Goal: Obtain resource: Download file/media

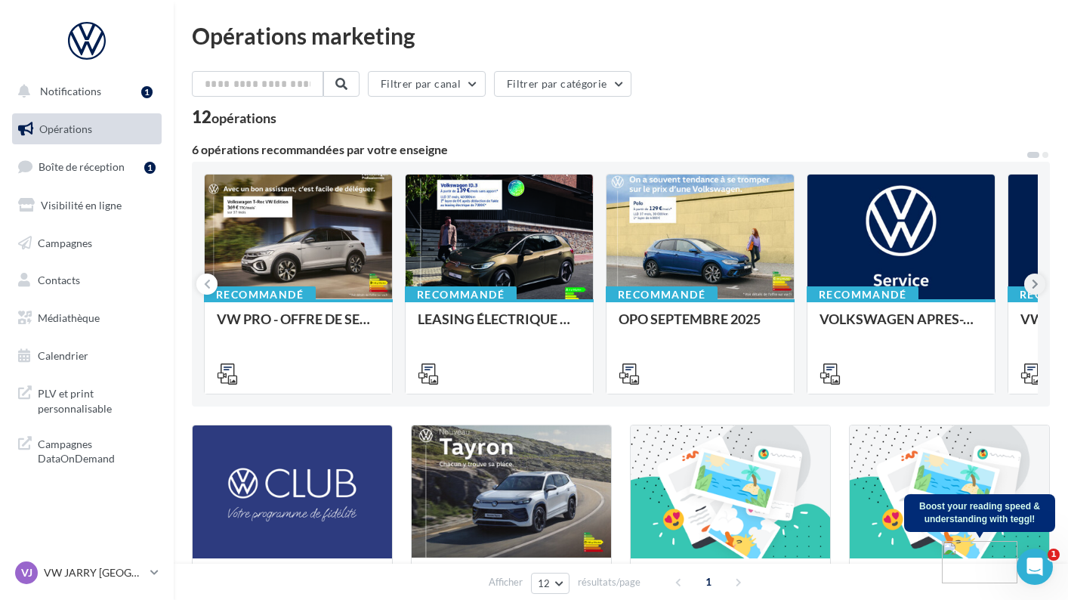
click at [1034, 285] on icon at bounding box center [1034, 283] width 7 height 15
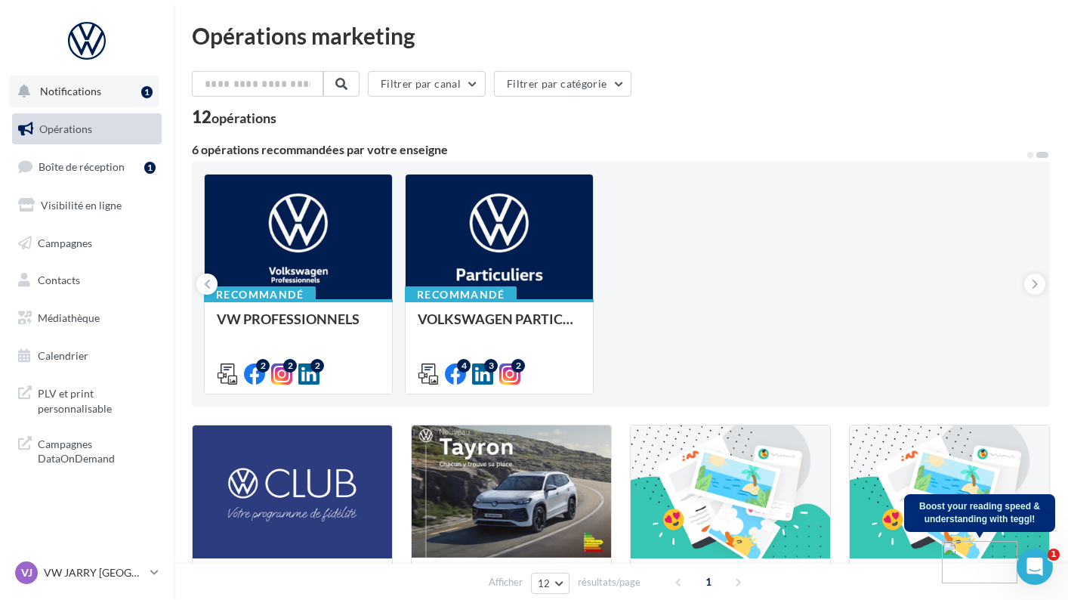
click at [69, 76] on button "Notifications 1" at bounding box center [84, 92] width 150 height 32
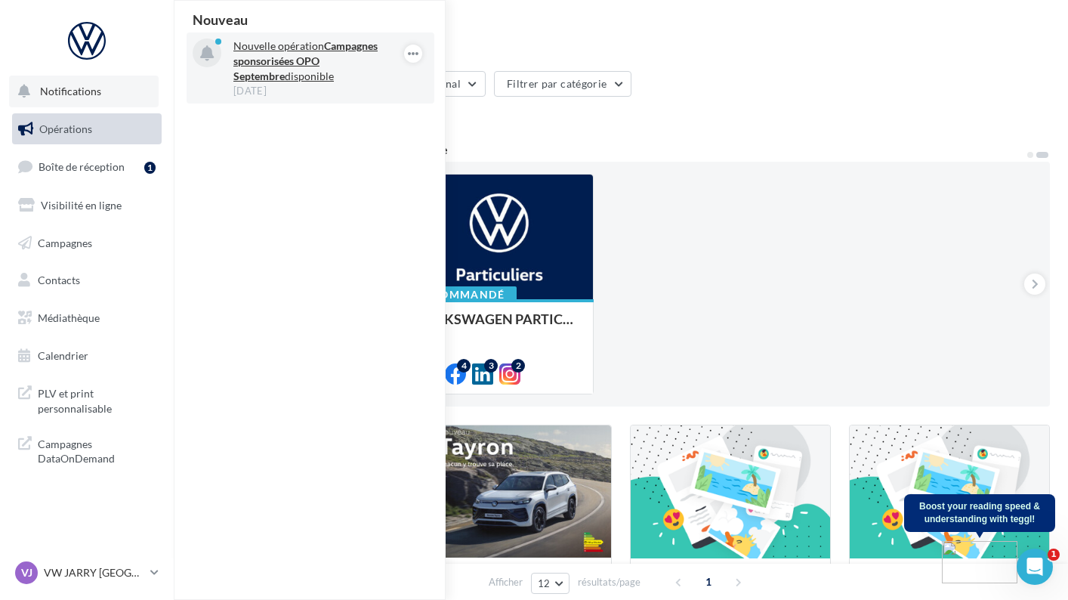
click at [315, 71] on p "Nouvelle opération Campagnes sponsorisées OPO Septembre disponible" at bounding box center [320, 61] width 175 height 45
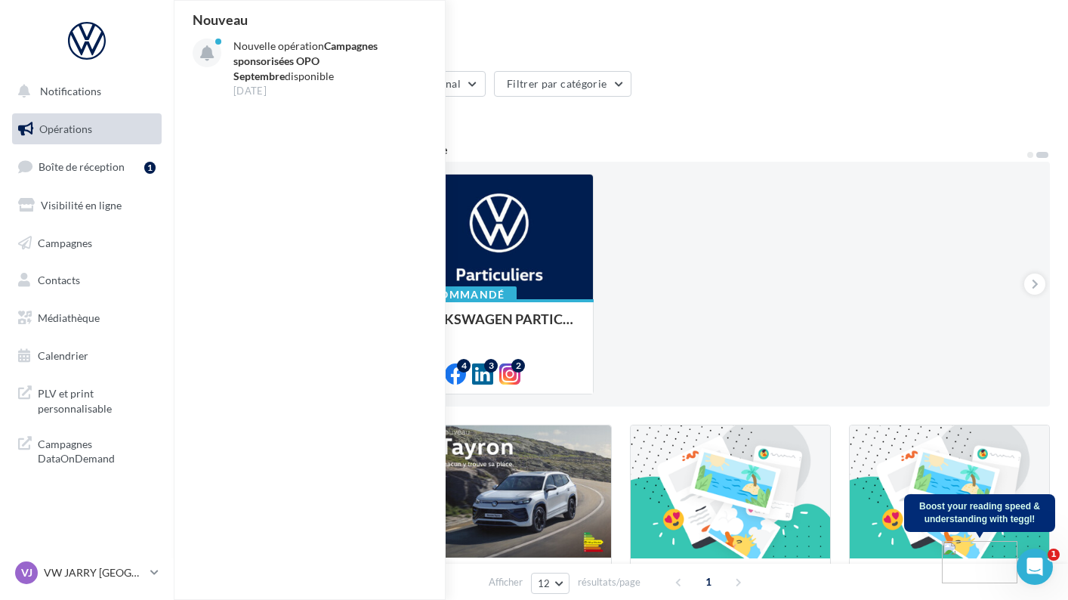
click at [843, 244] on div "Recommandé VW PRO - OFFRE DE SEPTEMBRE 25 Recommandé LEASING ÉLECTRIQUE 2025 Re…" at bounding box center [621, 284] width 834 height 220
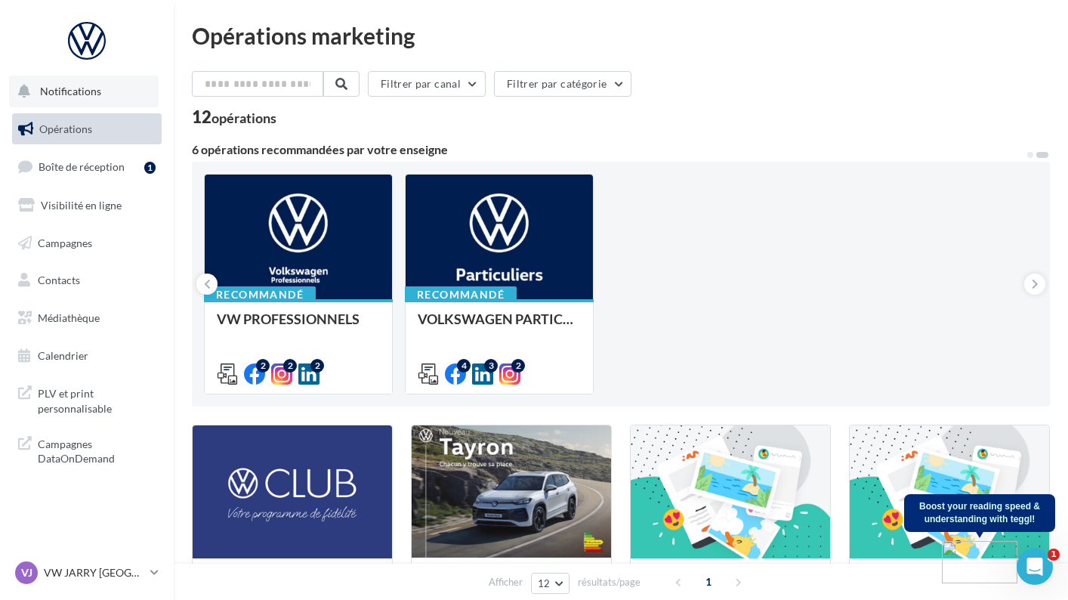
click at [106, 86] on button "Notifications" at bounding box center [84, 92] width 150 height 32
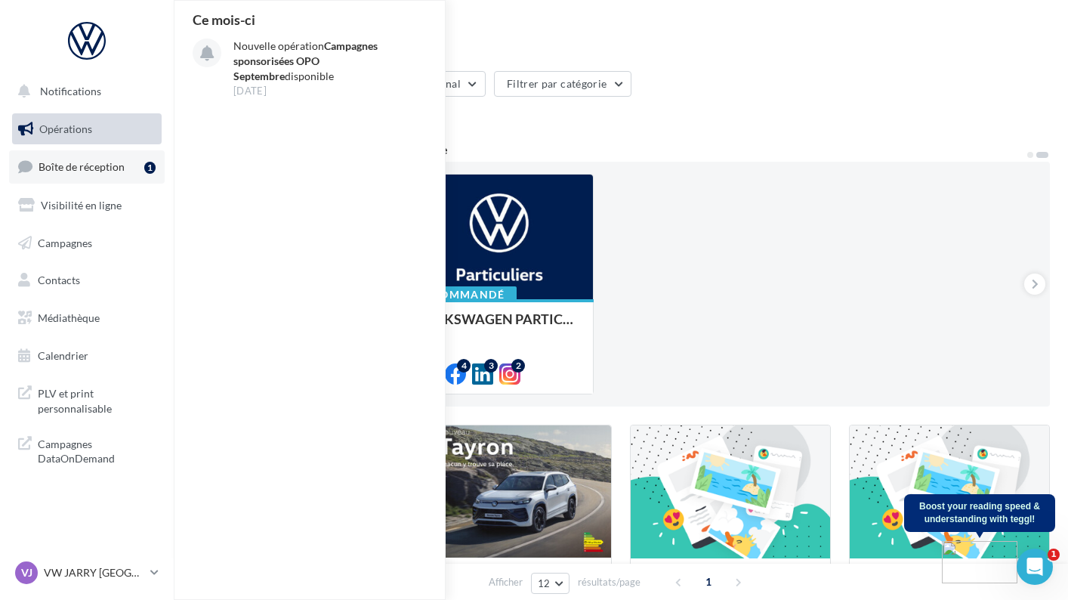
click at [98, 165] on span "Boîte de réception" at bounding box center [82, 166] width 86 height 13
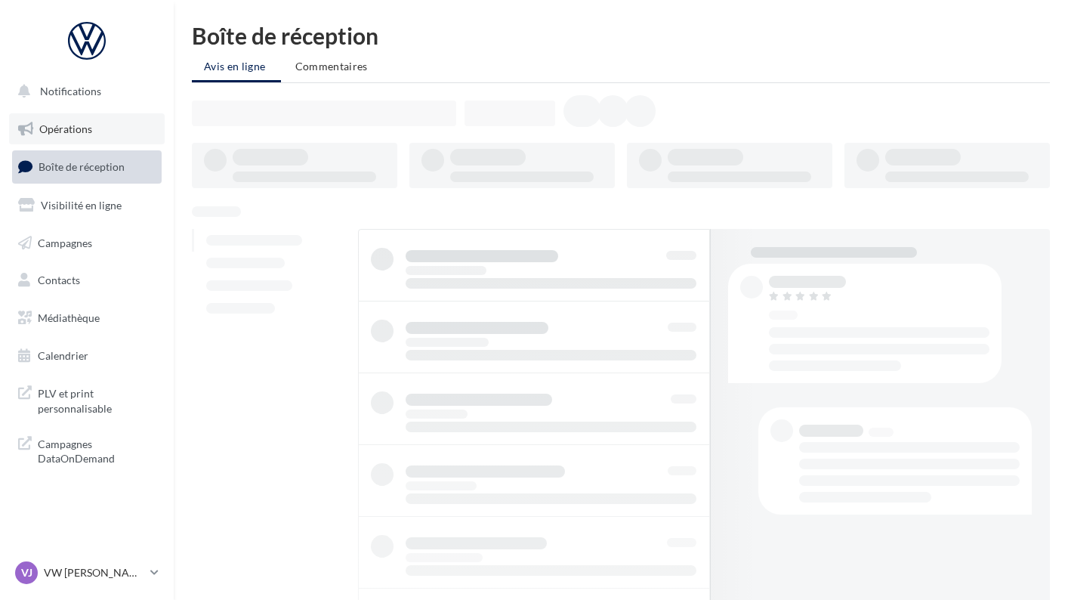
click at [131, 125] on link "Opérations" at bounding box center [87, 129] width 156 height 32
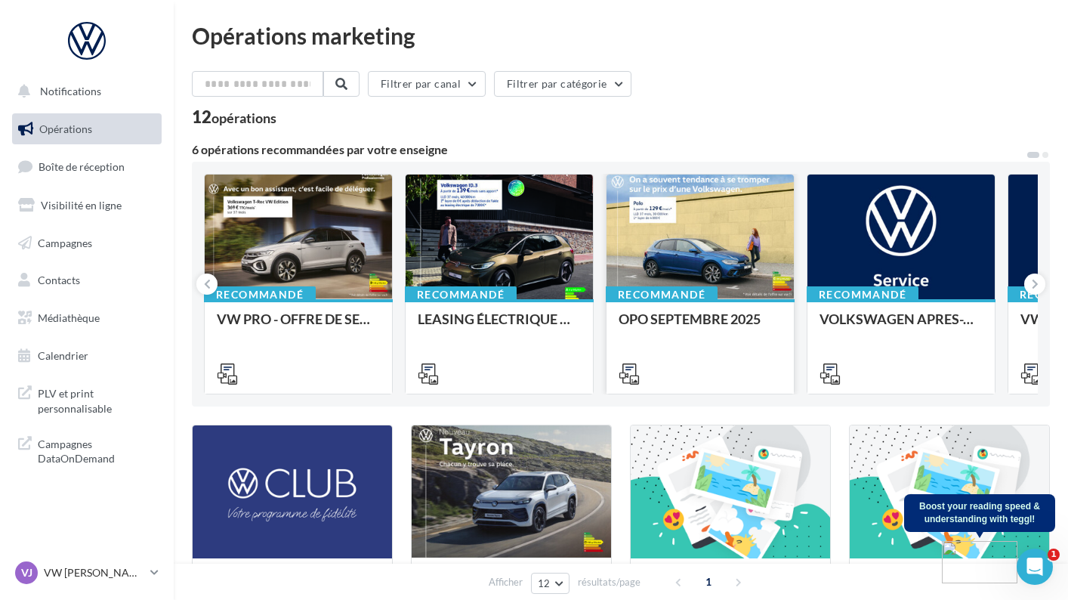
click at [708, 261] on div at bounding box center [699, 237] width 187 height 126
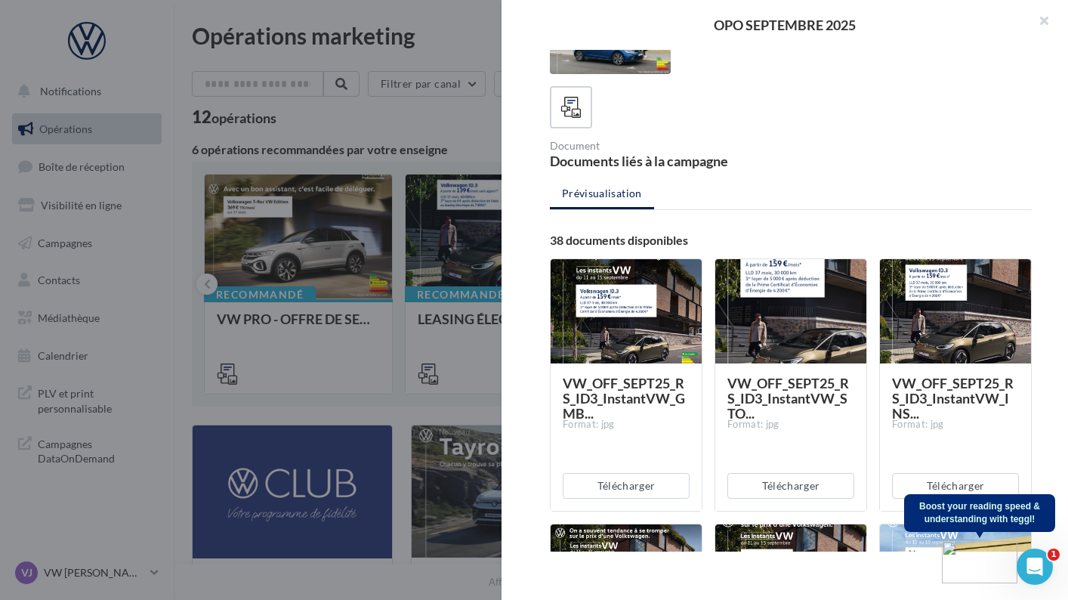
scroll to position [86, 0]
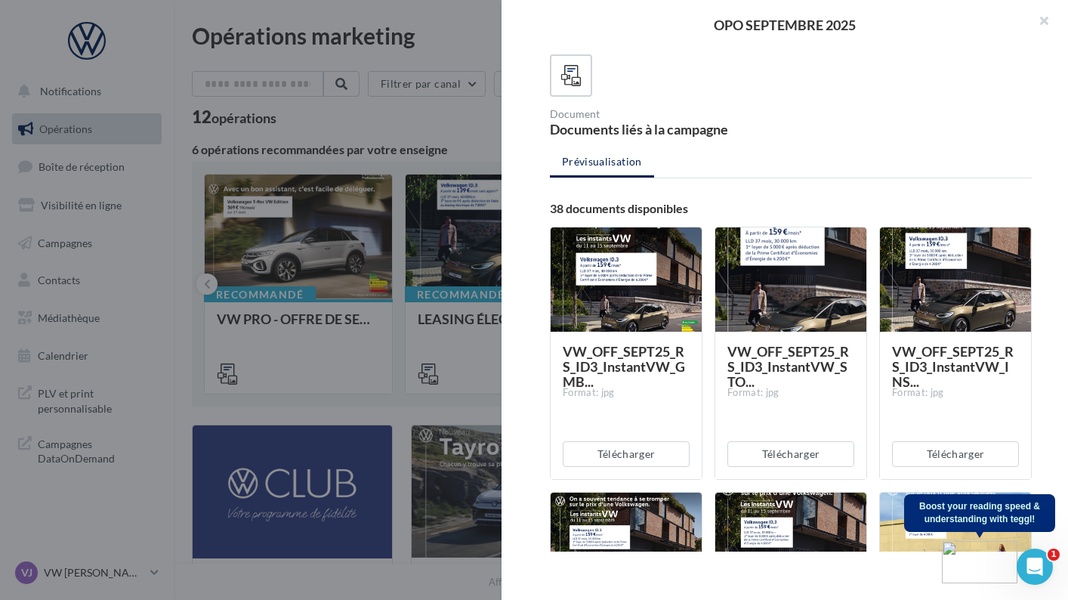
click at [640, 310] on div at bounding box center [625, 280] width 151 height 106
click at [625, 443] on button "Télécharger" at bounding box center [626, 454] width 127 height 26
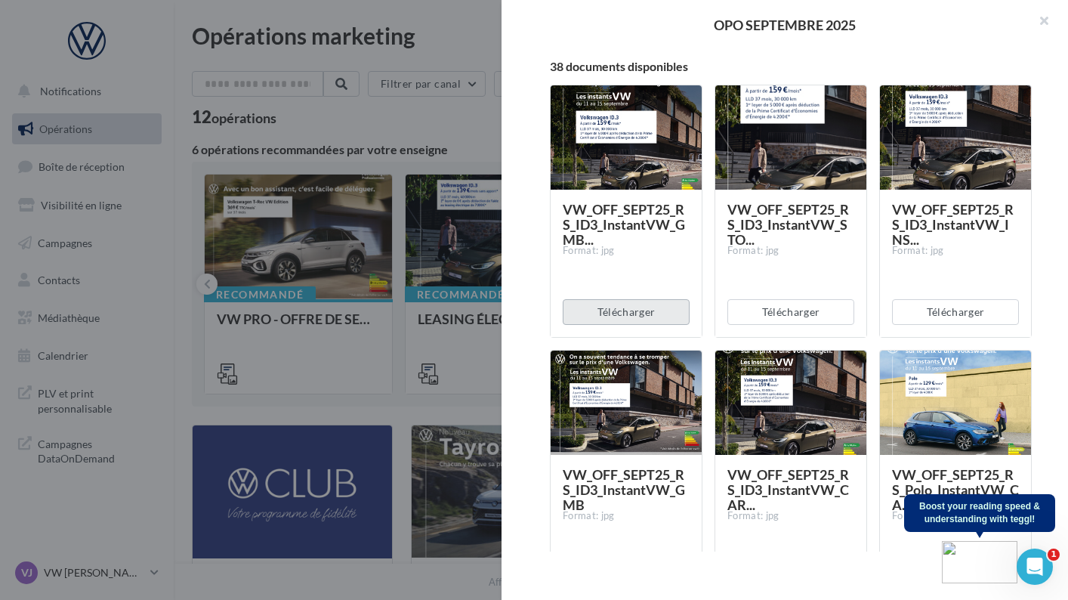
scroll to position [409, 0]
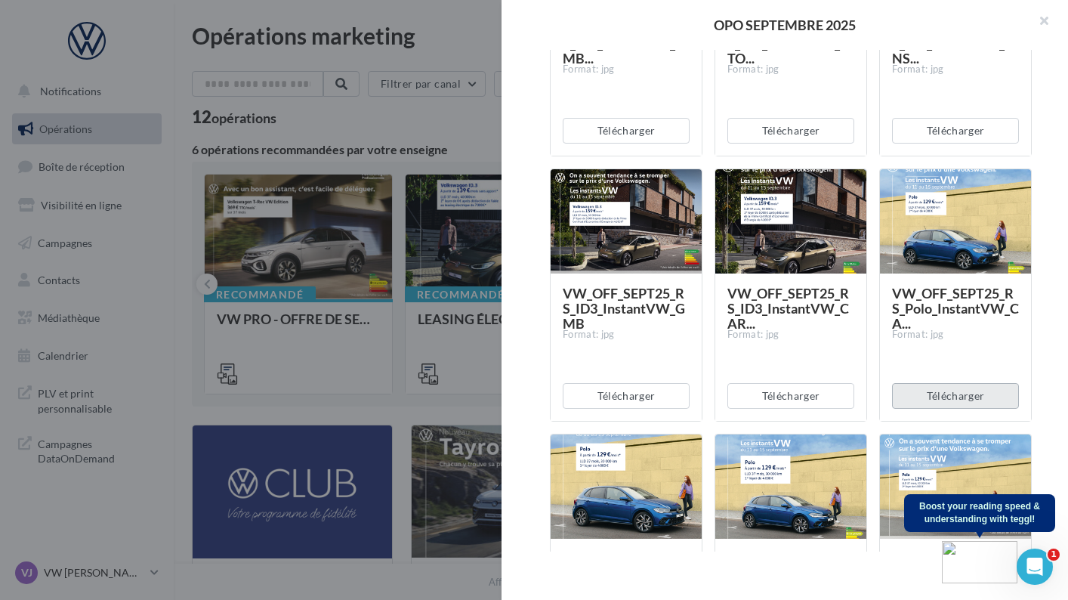
click at [936, 391] on button "Télécharger" at bounding box center [955, 396] width 127 height 26
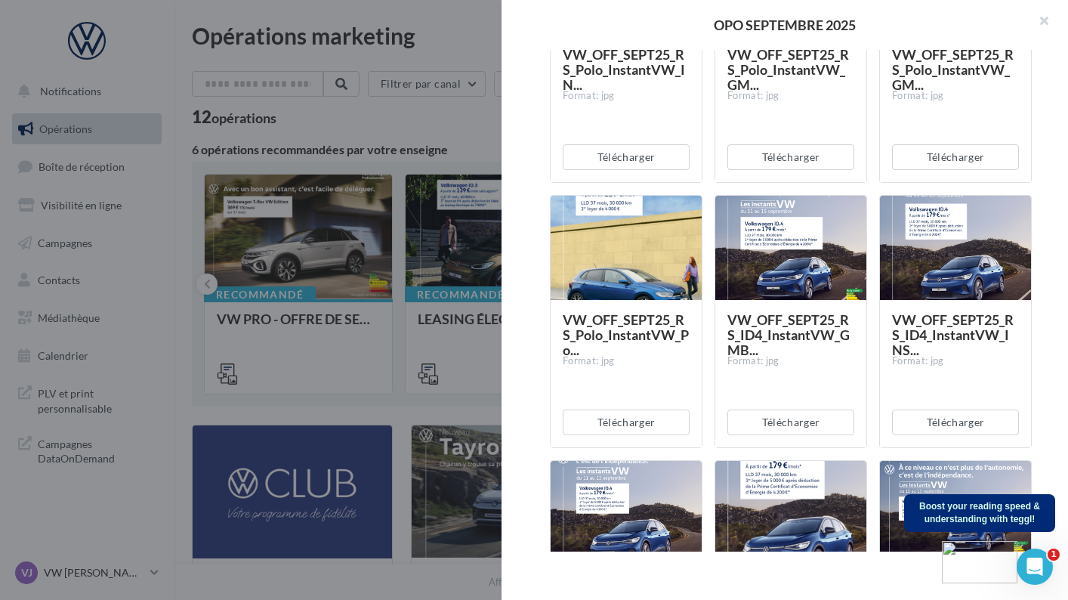
scroll to position [951, 0]
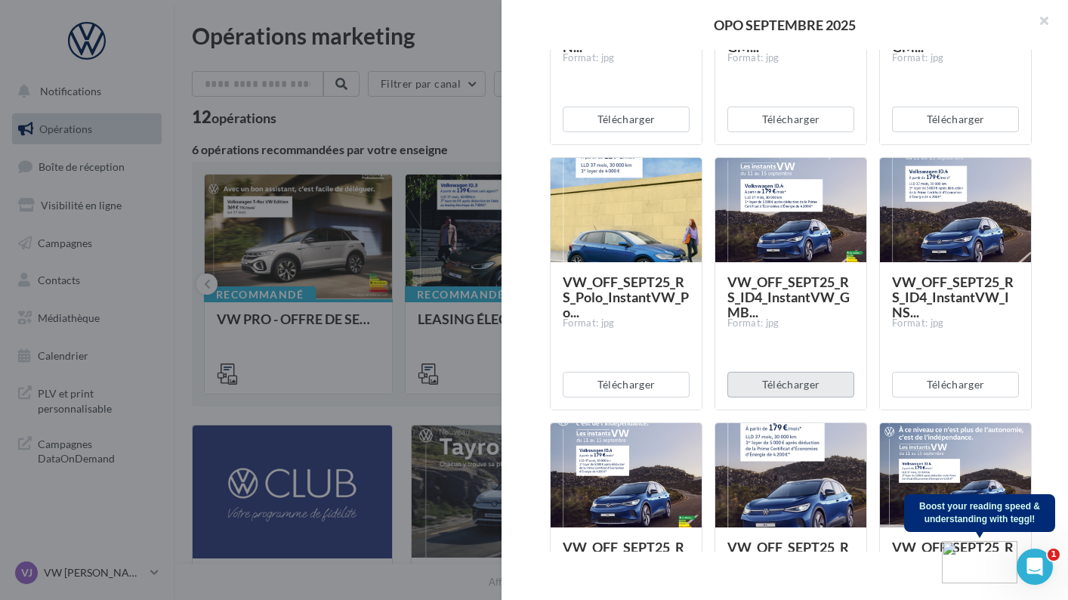
click at [800, 388] on button "Télécharger" at bounding box center [790, 385] width 127 height 26
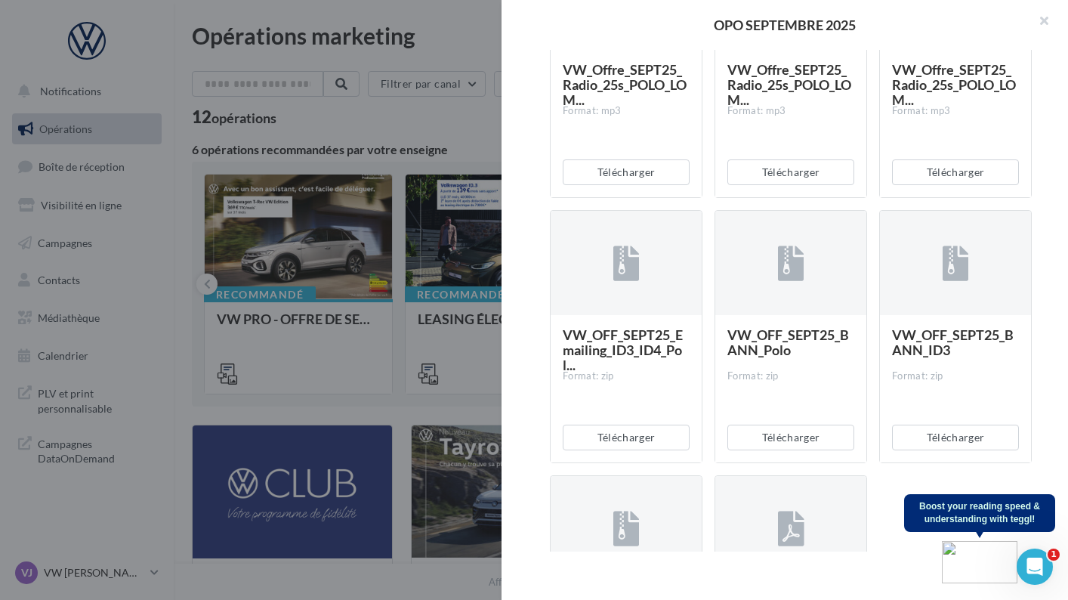
scroll to position [2835, 0]
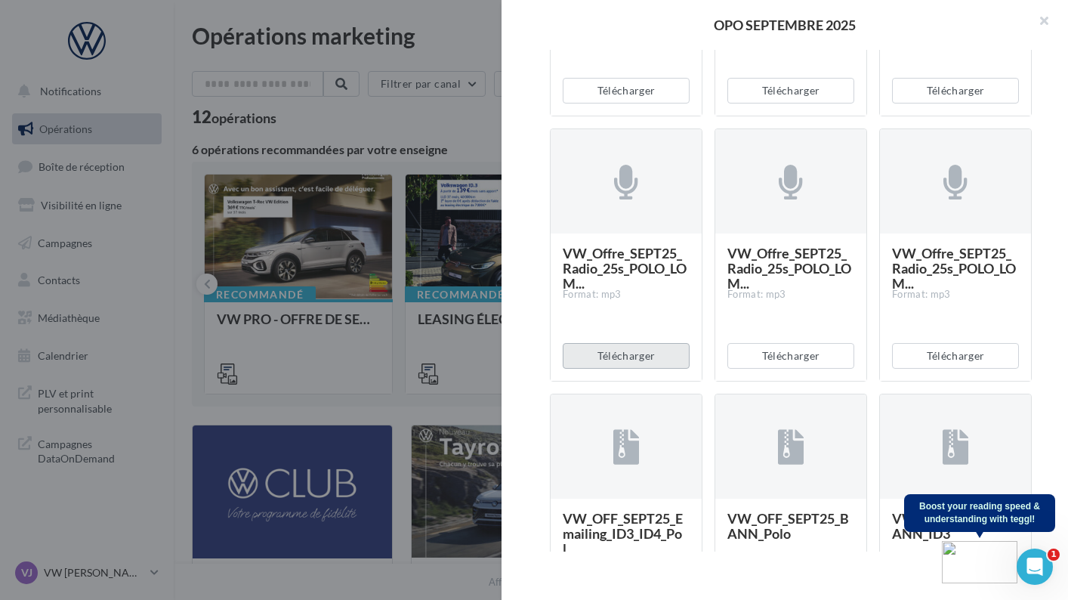
click at [600, 350] on button "Télécharger" at bounding box center [626, 356] width 127 height 26
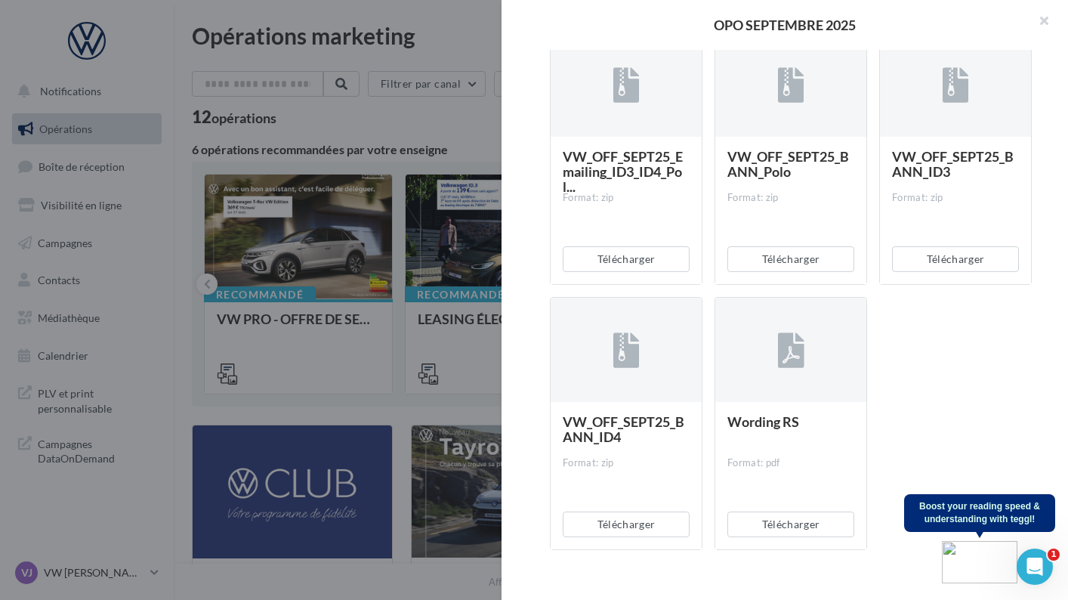
scroll to position [3219, 0]
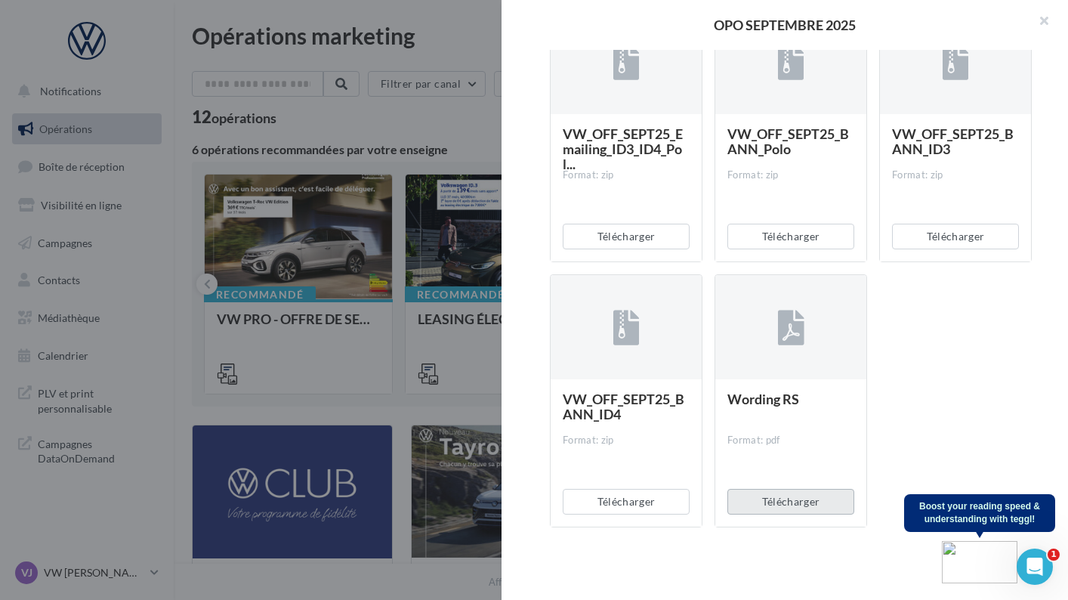
click at [794, 501] on button "Télécharger" at bounding box center [790, 502] width 127 height 26
